Goal: Navigation & Orientation: Go to known website

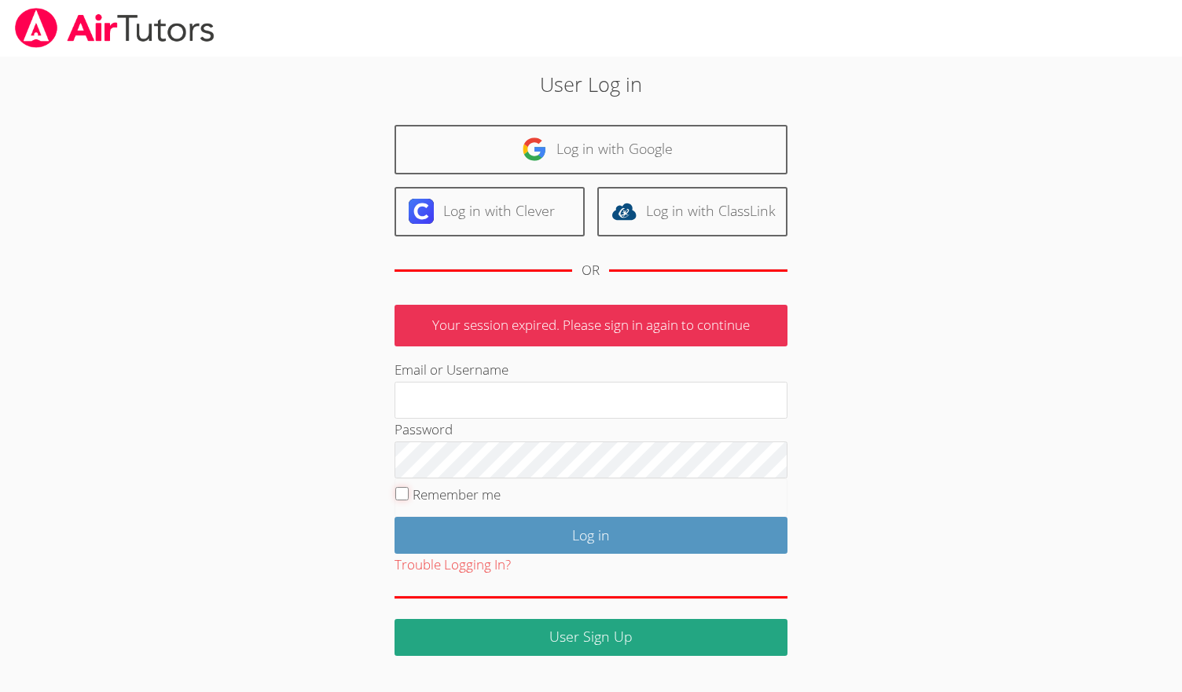
click at [406, 493] on input "Remember me" at bounding box center [401, 493] width 13 height 13
checkbox input "true"
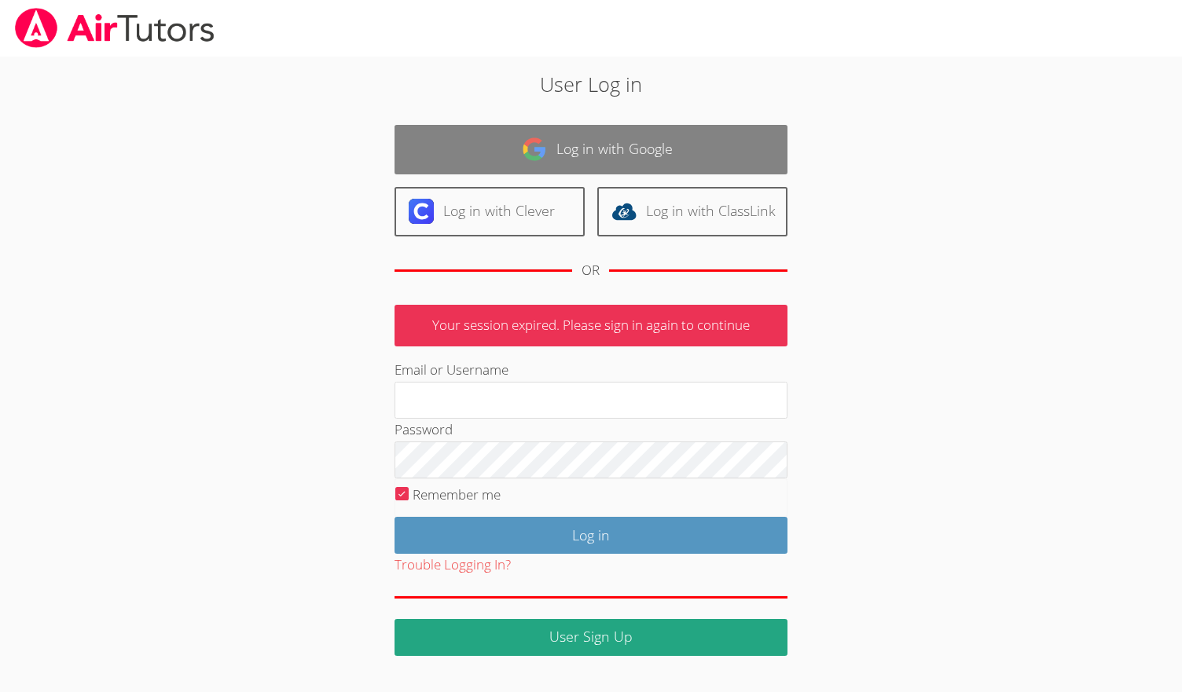
click at [538, 153] on img at bounding box center [534, 149] width 25 height 25
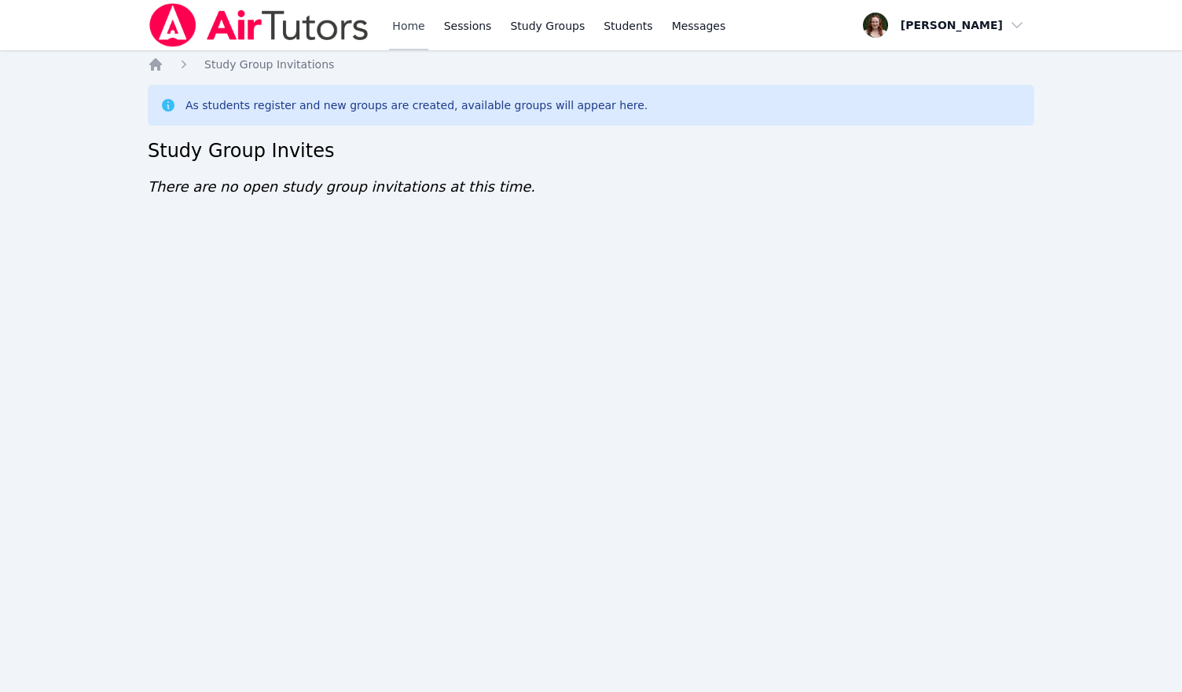
click at [417, 17] on link "Home" at bounding box center [408, 25] width 39 height 50
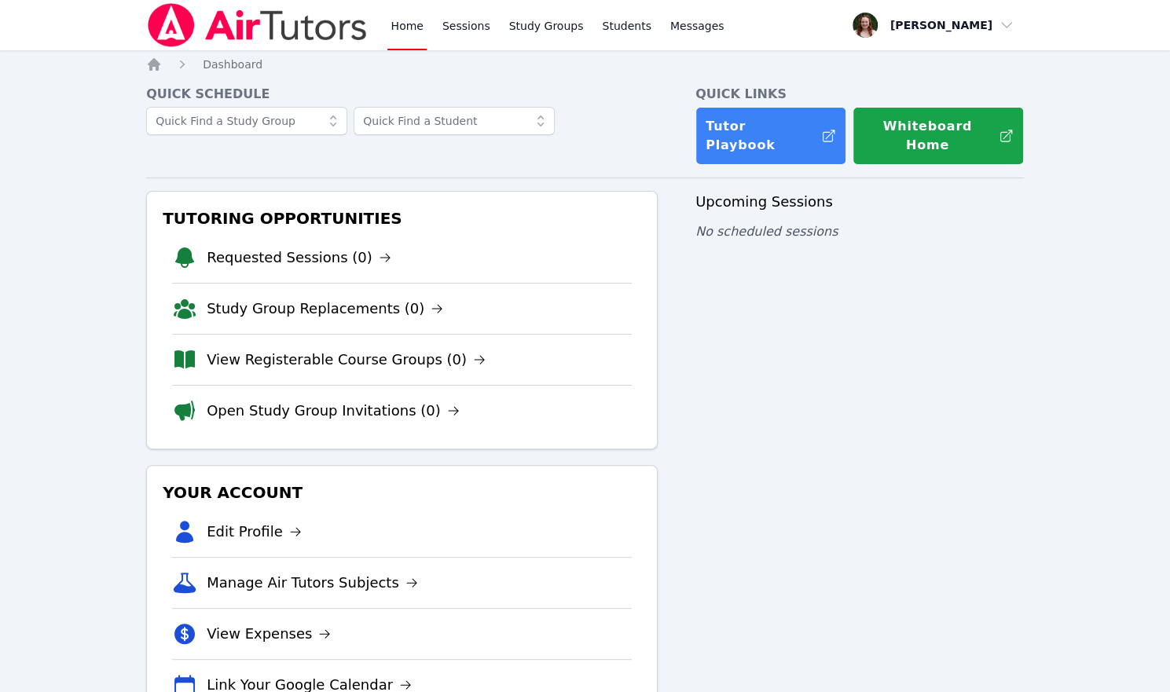
scroll to position [22, 0]
